Goal: Task Accomplishment & Management: Manage account settings

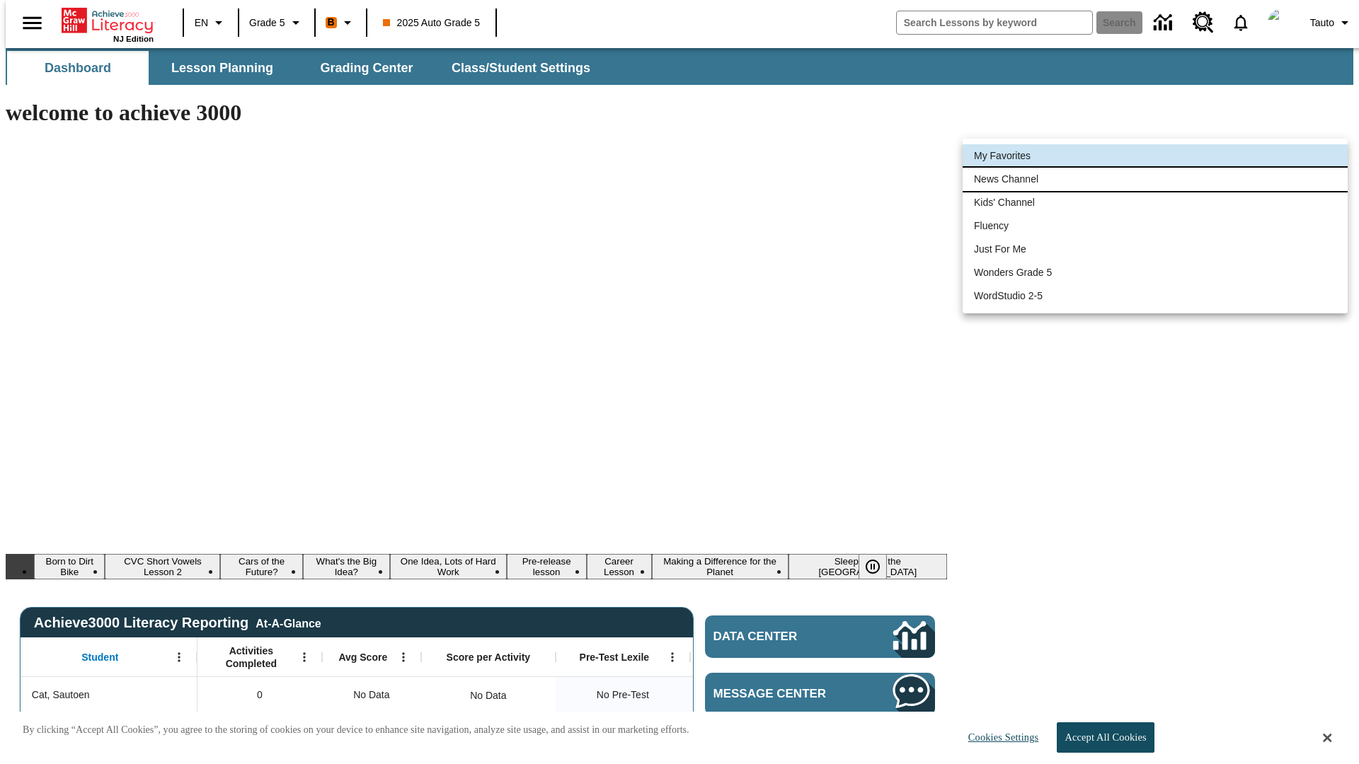
click at [1155, 179] on li "News Channel" at bounding box center [1155, 179] width 385 height 23
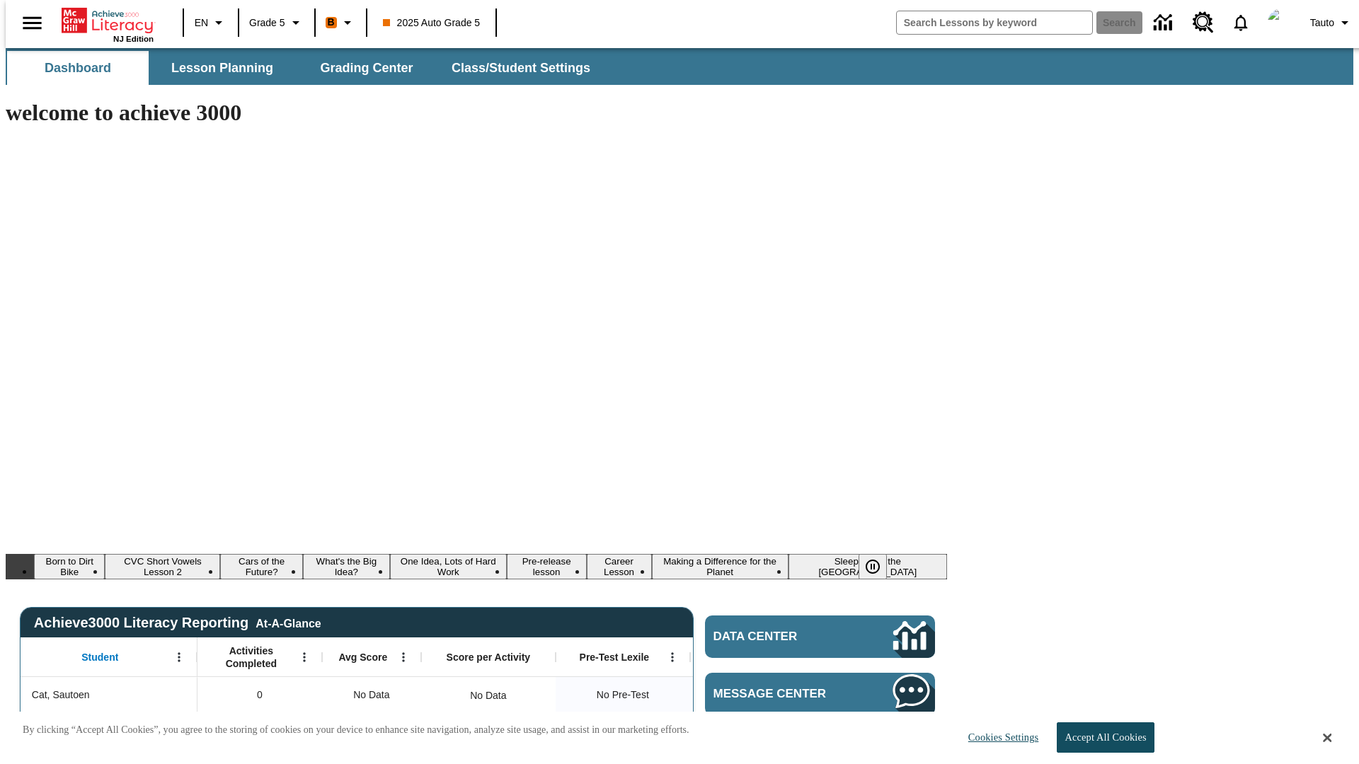
type input "120"
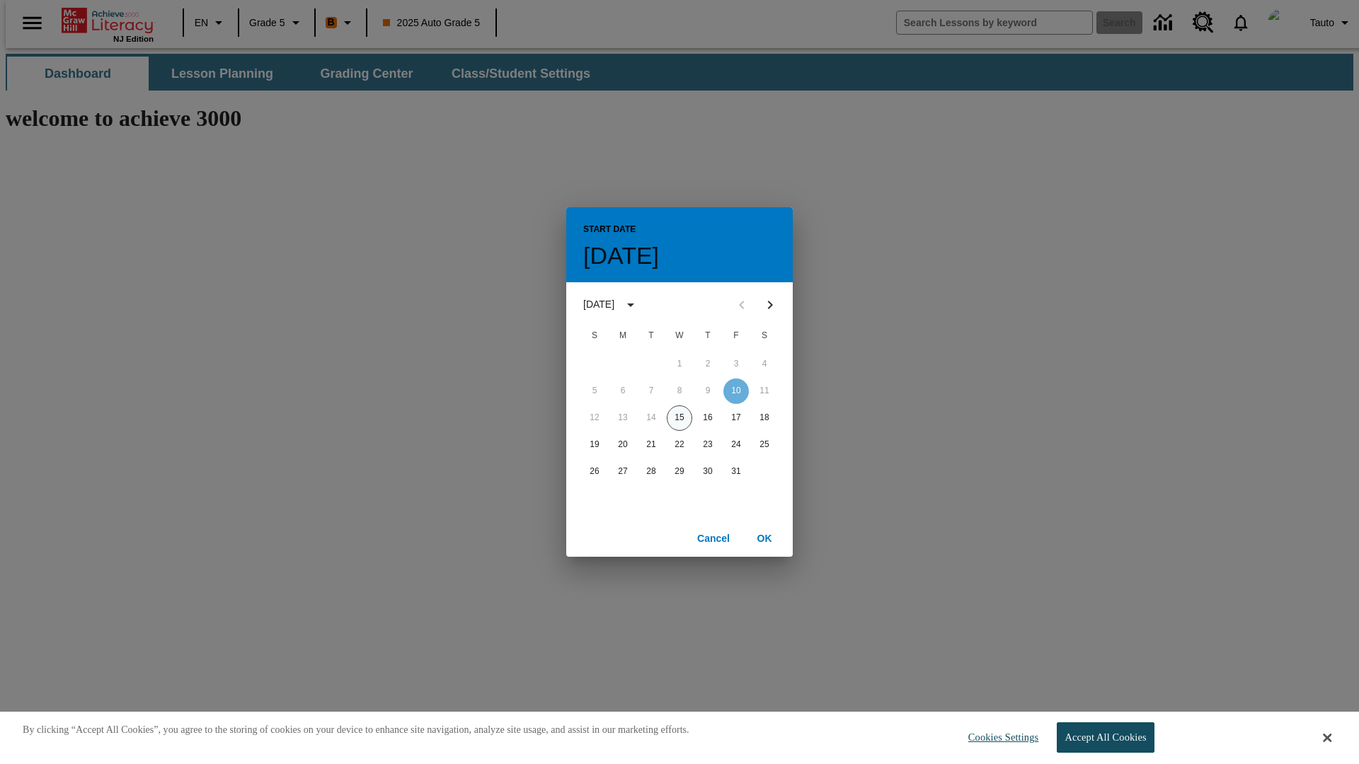
click at [679, 418] on button "15" at bounding box center [679, 418] width 25 height 25
click at [764, 538] on button "OK" at bounding box center [764, 539] width 45 height 26
